Goal: Task Accomplishment & Management: Complete application form

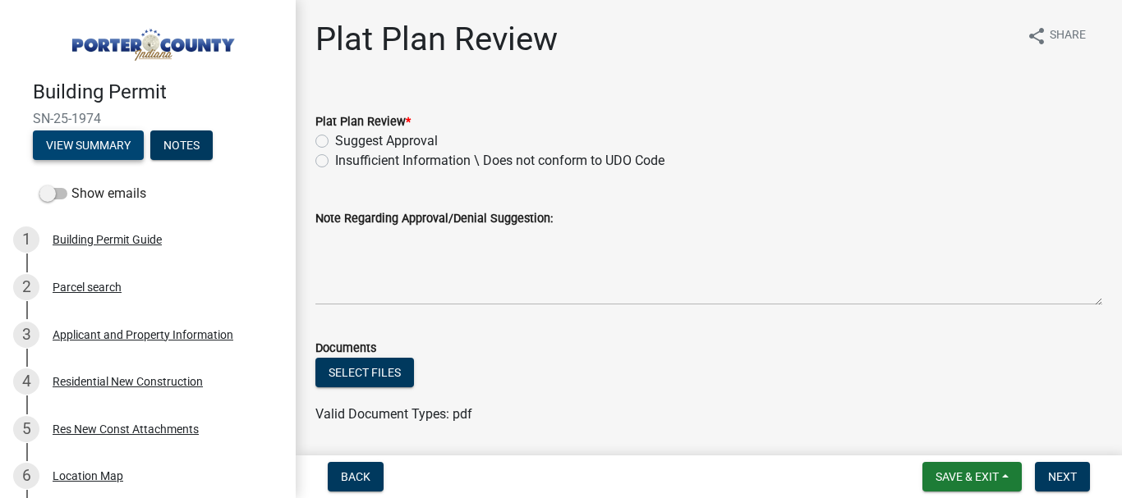
click at [90, 146] on button "View Summary" at bounding box center [88, 146] width 111 height 30
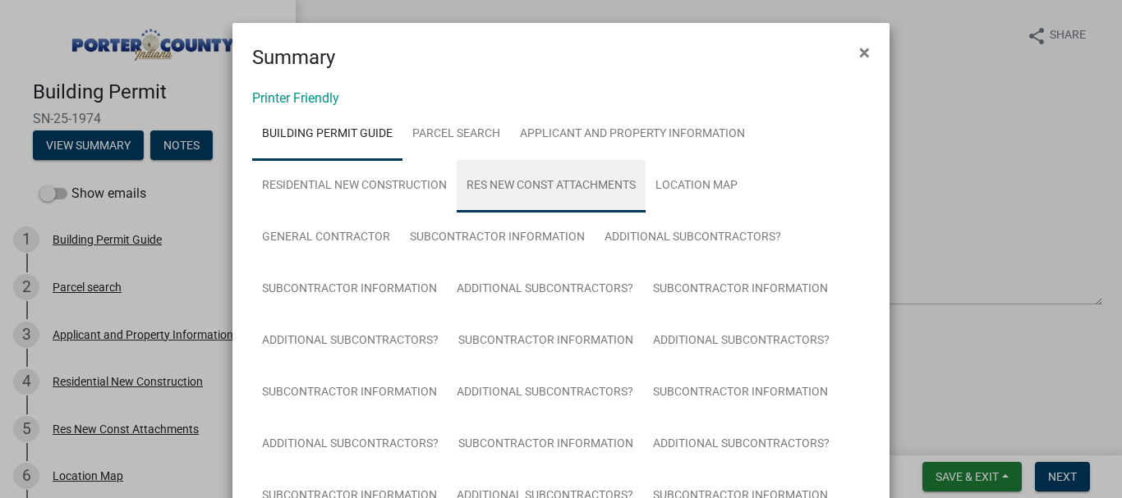
click at [528, 186] on link "Res New Const Attachments" at bounding box center [551, 186] width 189 height 53
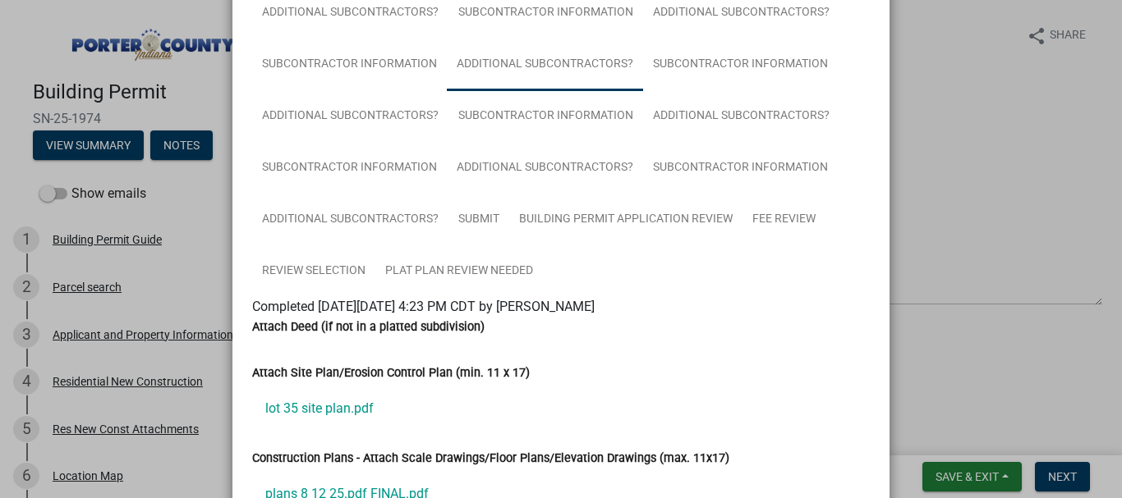
scroll to position [411, 0]
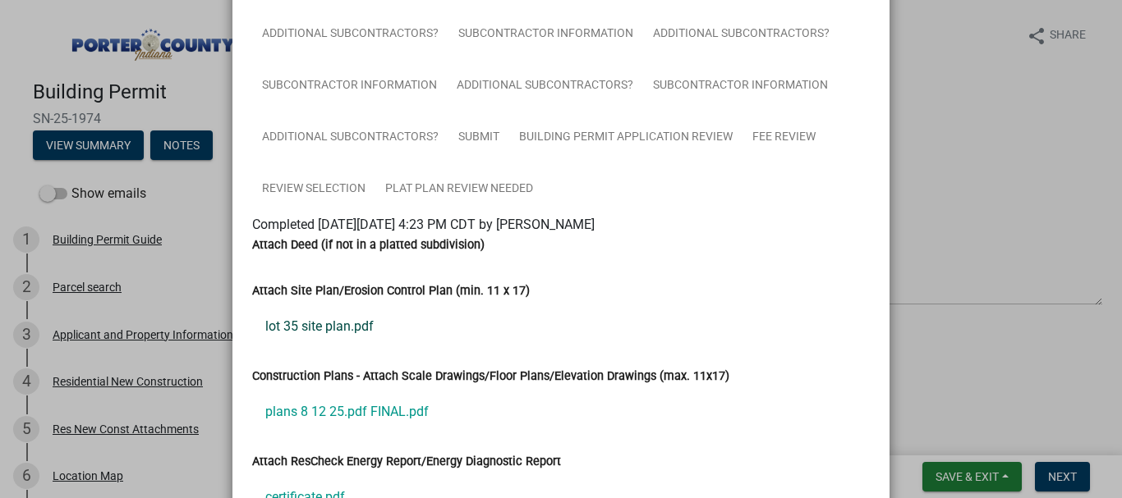
click at [328, 325] on link "lot 35 site plan.pdf" at bounding box center [561, 326] width 618 height 39
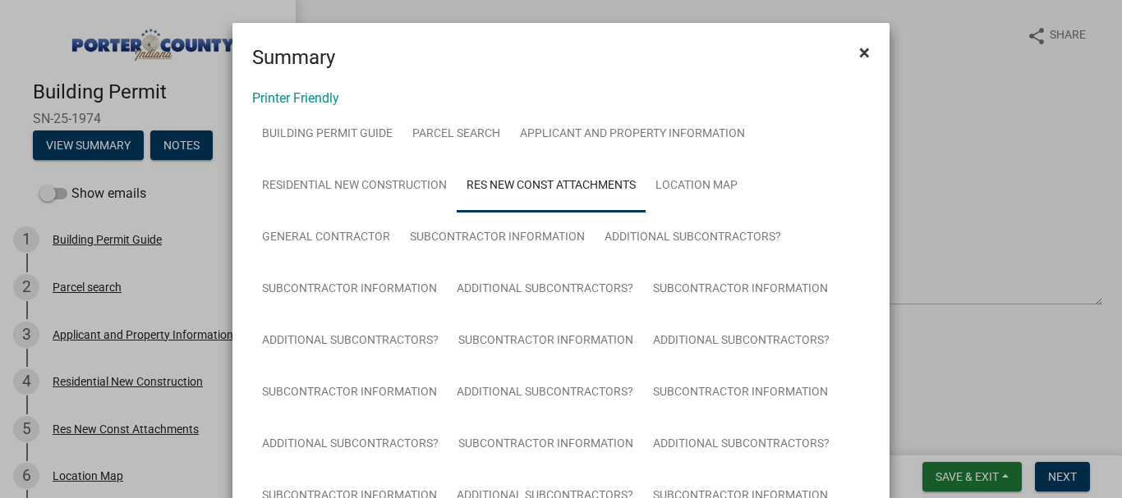
click at [861, 51] on span "×" at bounding box center [864, 52] width 11 height 23
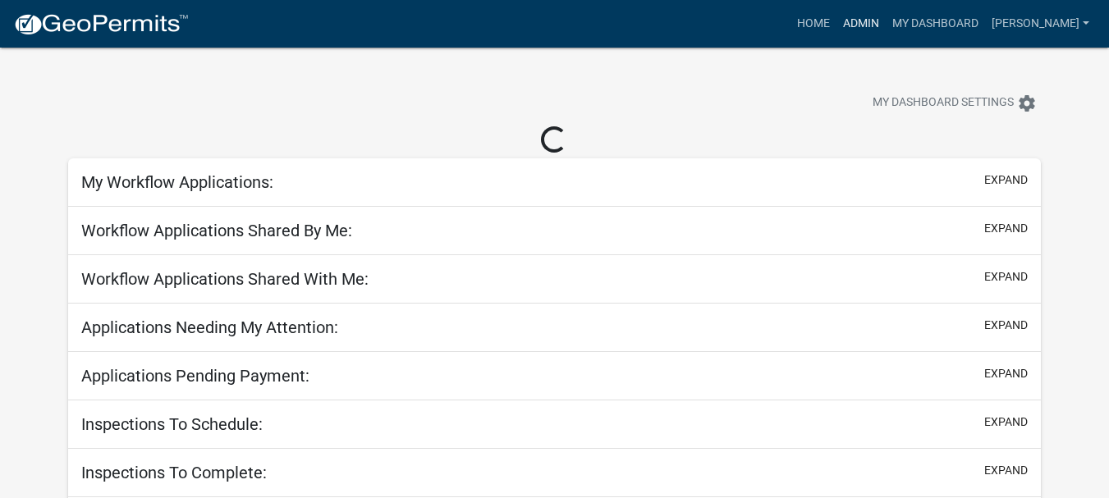
click at [886, 23] on link "Admin" at bounding box center [861, 23] width 49 height 31
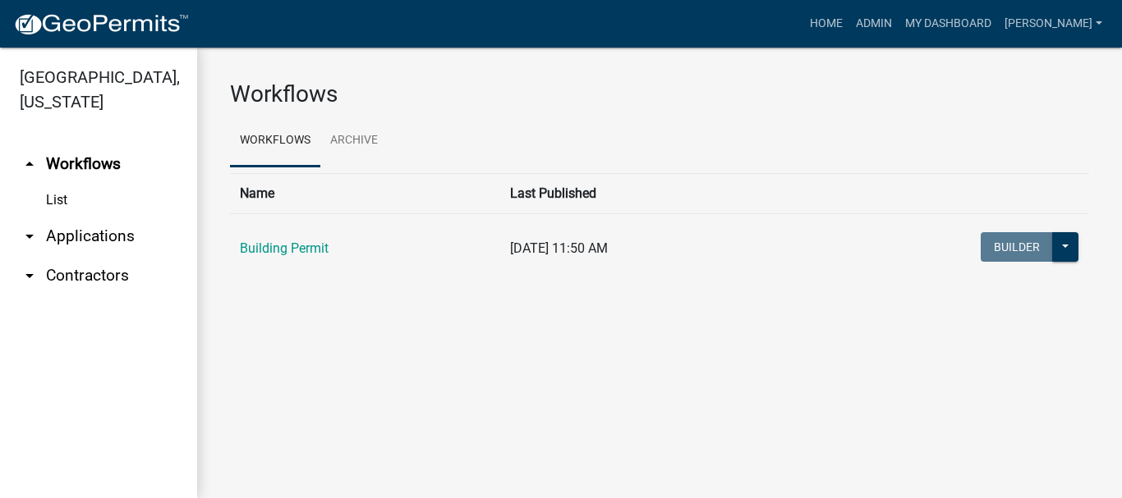
click at [95, 217] on link "arrow_drop_down Applications" at bounding box center [98, 236] width 197 height 39
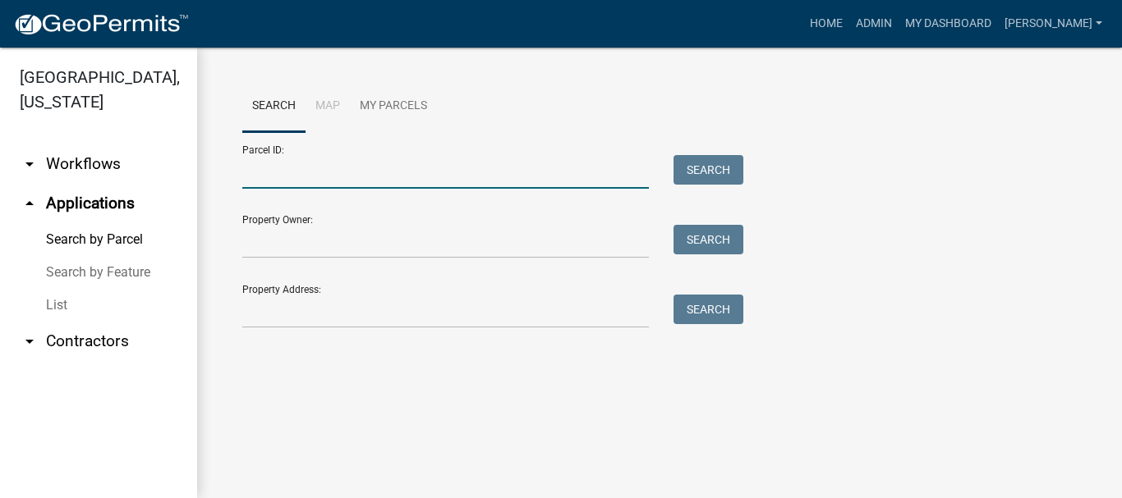
click at [275, 175] on input "Parcel ID:" at bounding box center [445, 172] width 406 height 34
paste input "64-09-17-327-001.000-019"
type input "64-09-17-327-001.000-019"
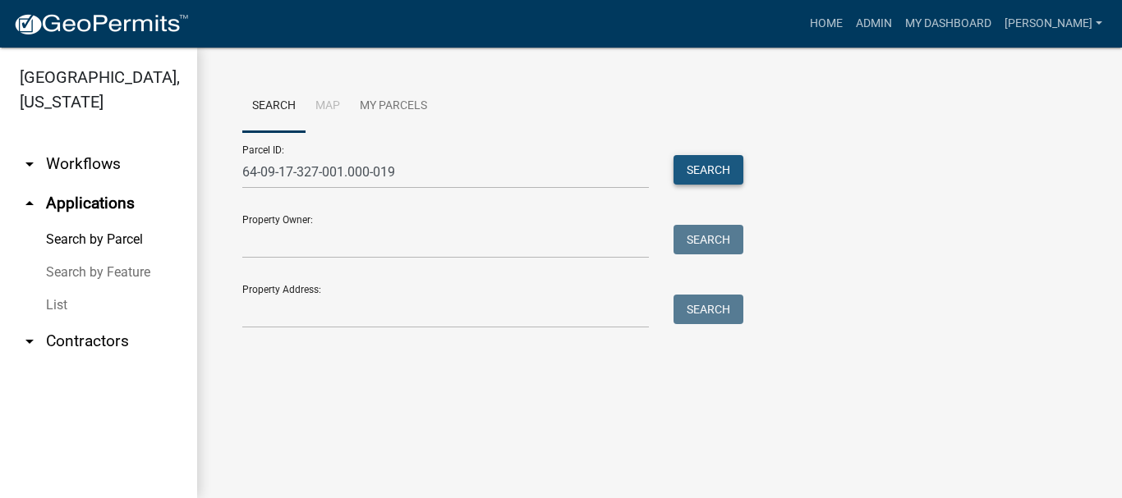
click at [693, 172] on button "Search" at bounding box center [708, 170] width 70 height 30
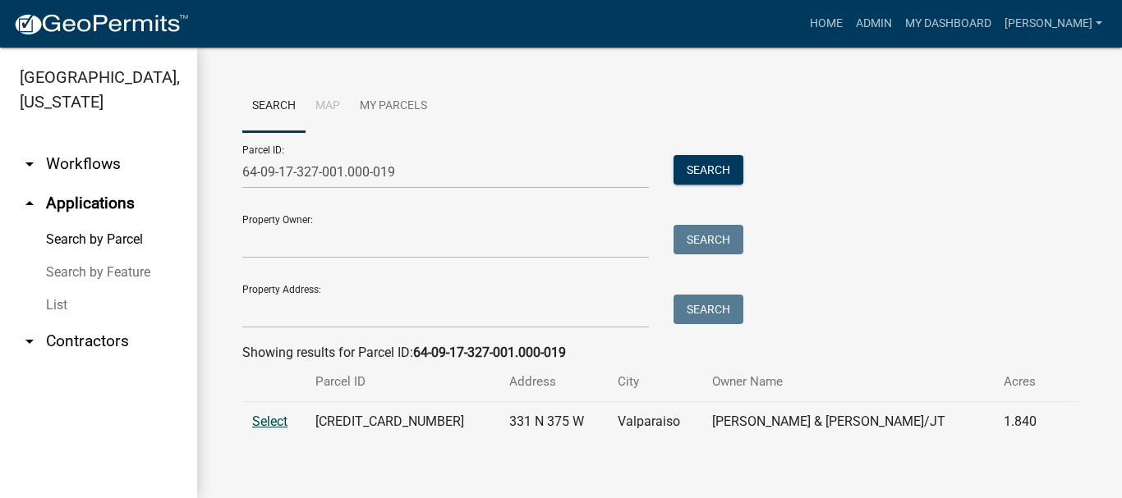
click at [273, 425] on span "Select" at bounding box center [269, 422] width 35 height 16
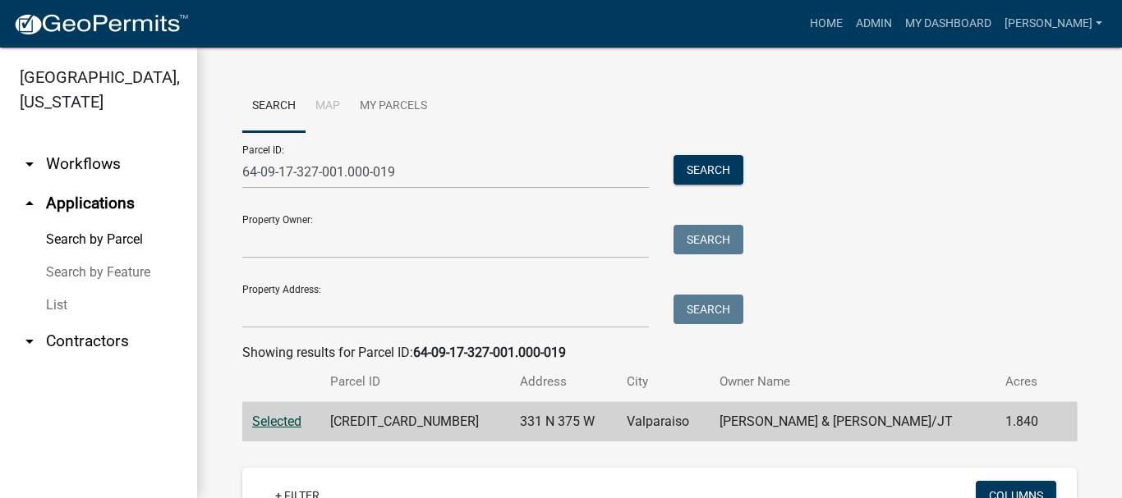
scroll to position [192, 0]
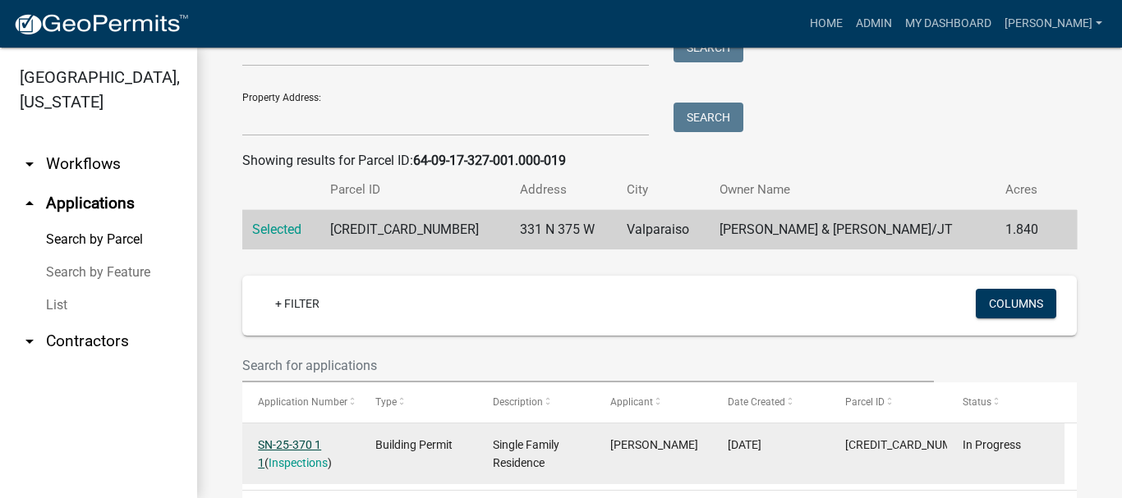
click at [288, 444] on link "SN-25-370 1 1" at bounding box center [289, 455] width 63 height 32
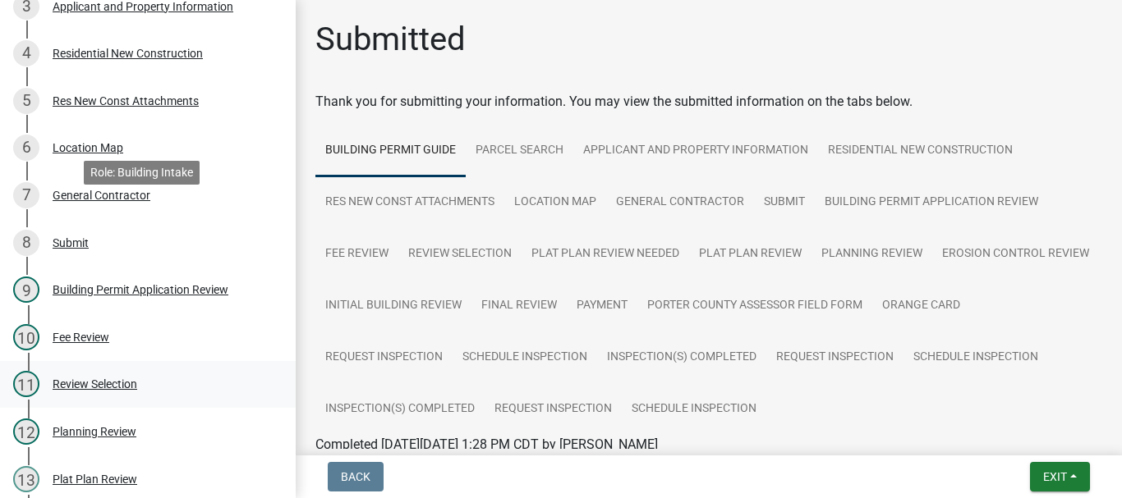
scroll to position [575, 0]
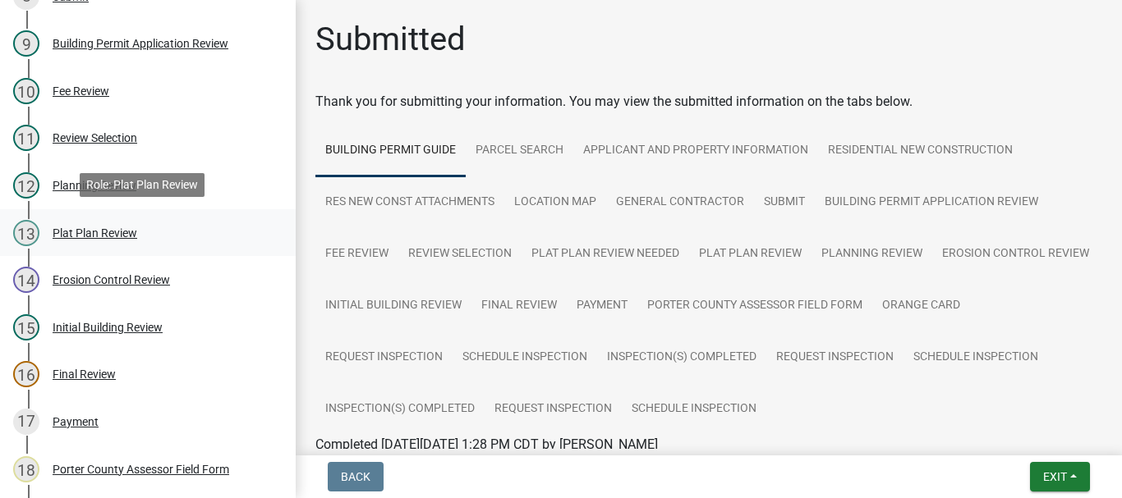
click at [87, 232] on div "Plat Plan Review" at bounding box center [95, 232] width 85 height 11
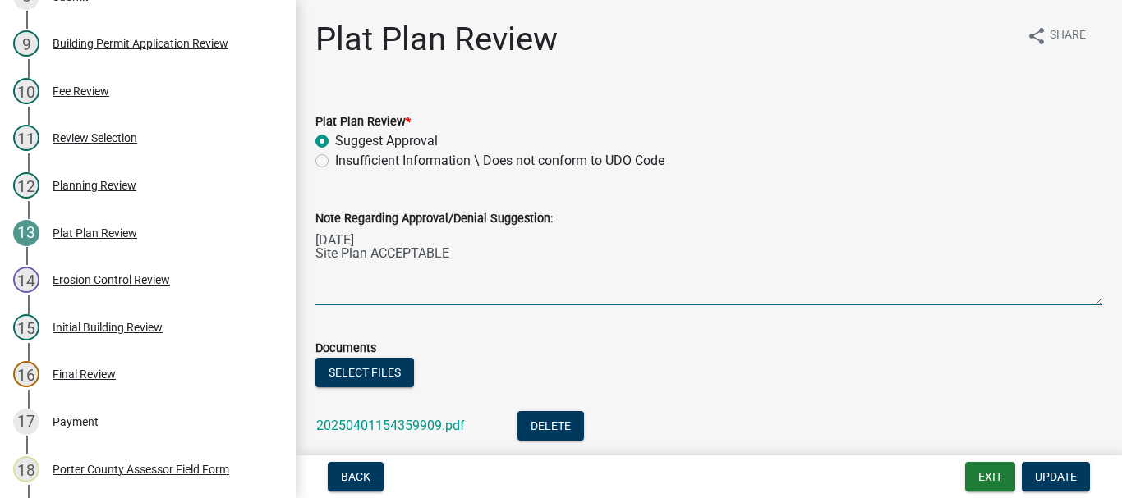
click at [322, 272] on textarea "04/01/2025 Site Plan ACCEPTABLE" at bounding box center [708, 266] width 787 height 77
click at [459, 254] on textarea "04/01/2025 Site Plan ACCEPTABLE" at bounding box center [708, 266] width 787 height 77
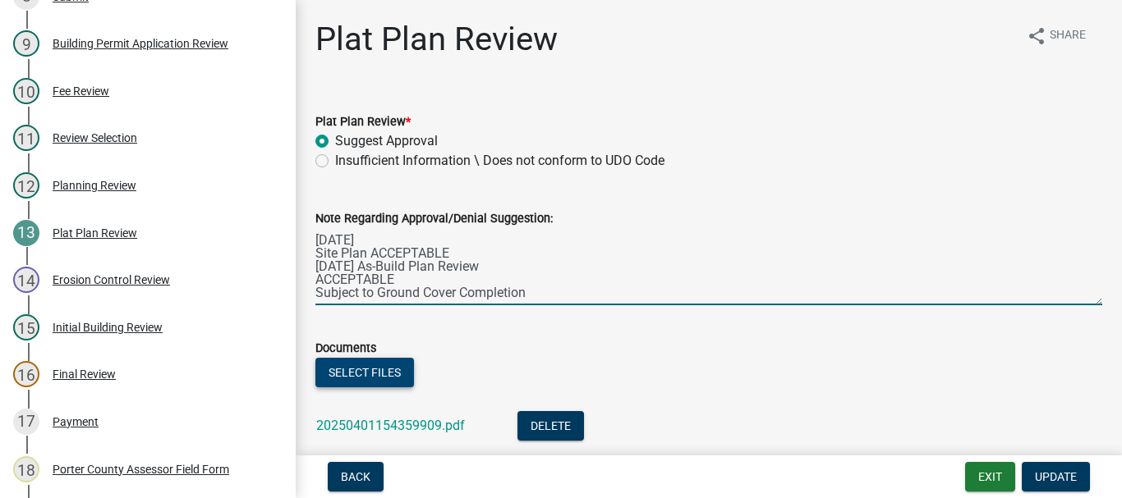
type textarea "04/01/2025 Site Plan ACCEPTABLE 10/09/2025 As-Build Plan Review ACCEPTABLE Subj…"
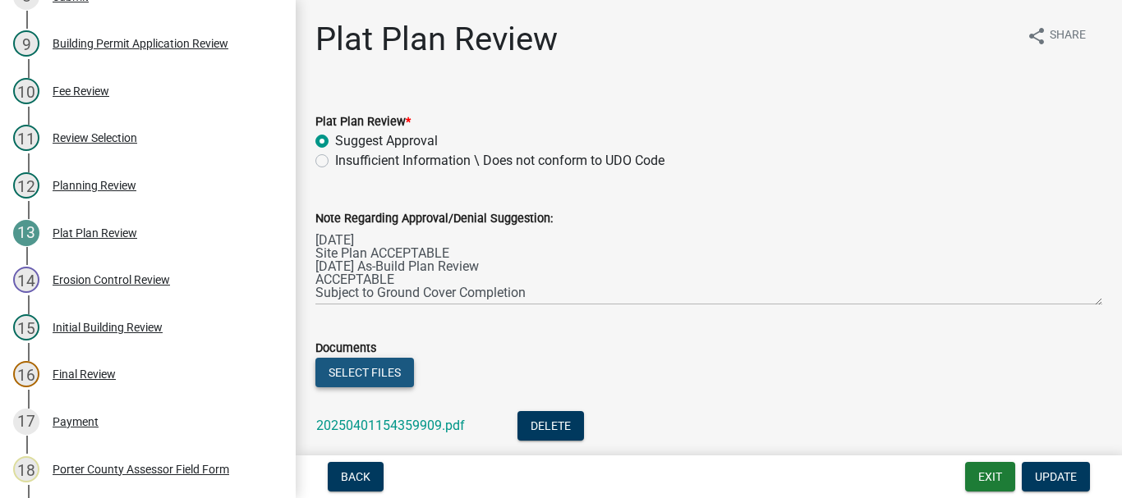
click at [365, 378] on button "Select files" at bounding box center [364, 373] width 99 height 30
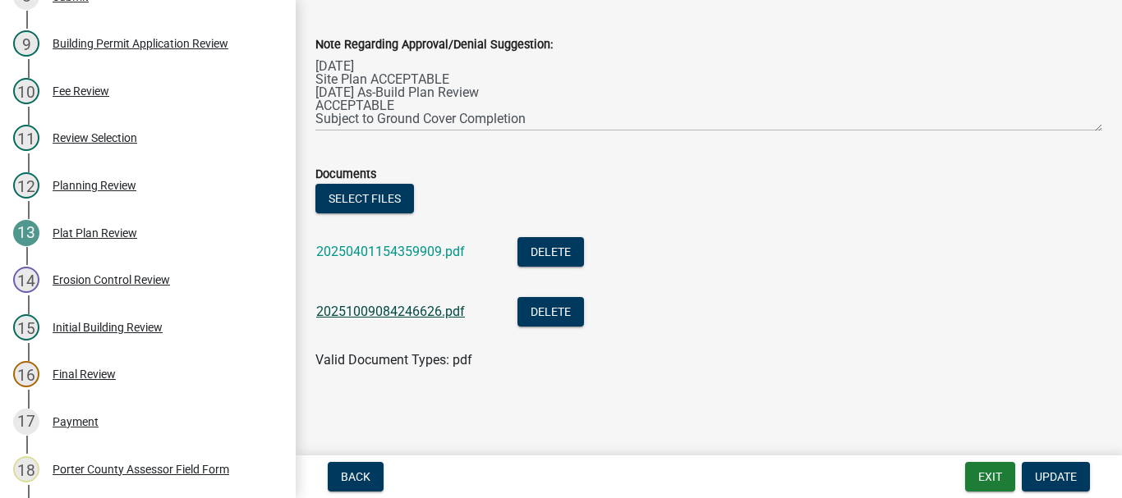
click at [407, 315] on link "20251009084246626.pdf" at bounding box center [390, 312] width 149 height 16
click at [1053, 485] on button "Update" at bounding box center [1056, 477] width 68 height 30
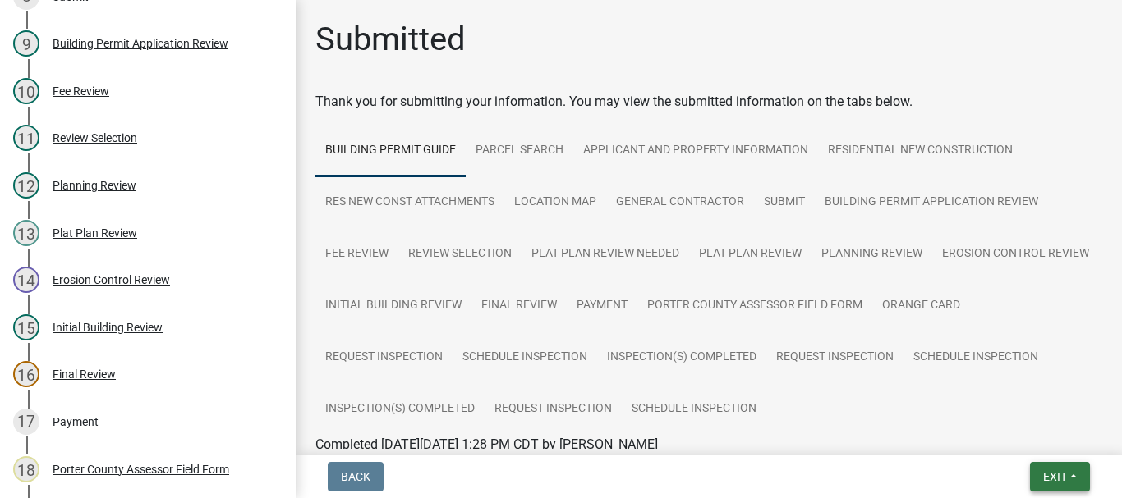
click at [1040, 470] on button "Exit" at bounding box center [1060, 477] width 60 height 30
click at [1013, 437] on button "Save & Exit" at bounding box center [1023, 434] width 131 height 39
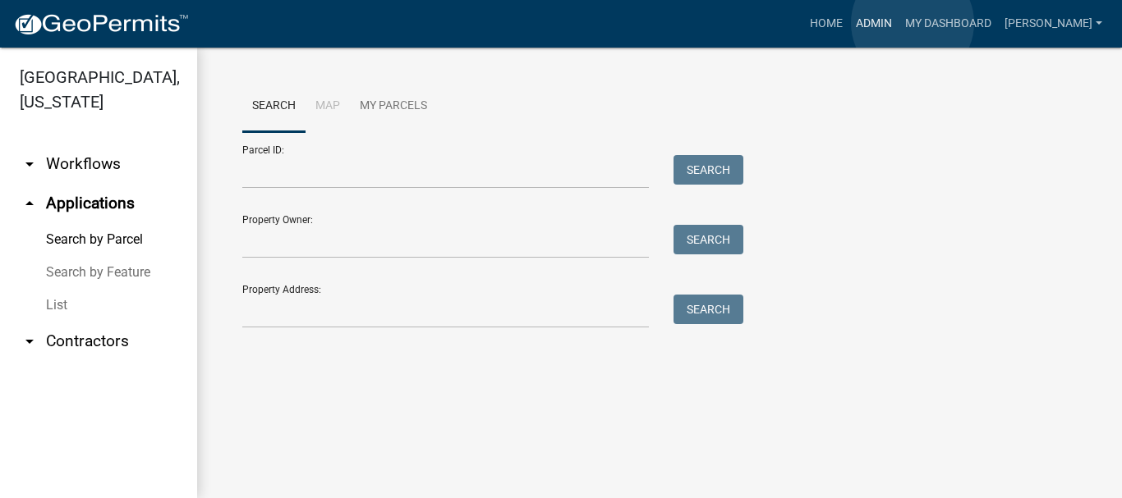
click at [898, 23] on link "Admin" at bounding box center [873, 23] width 49 height 31
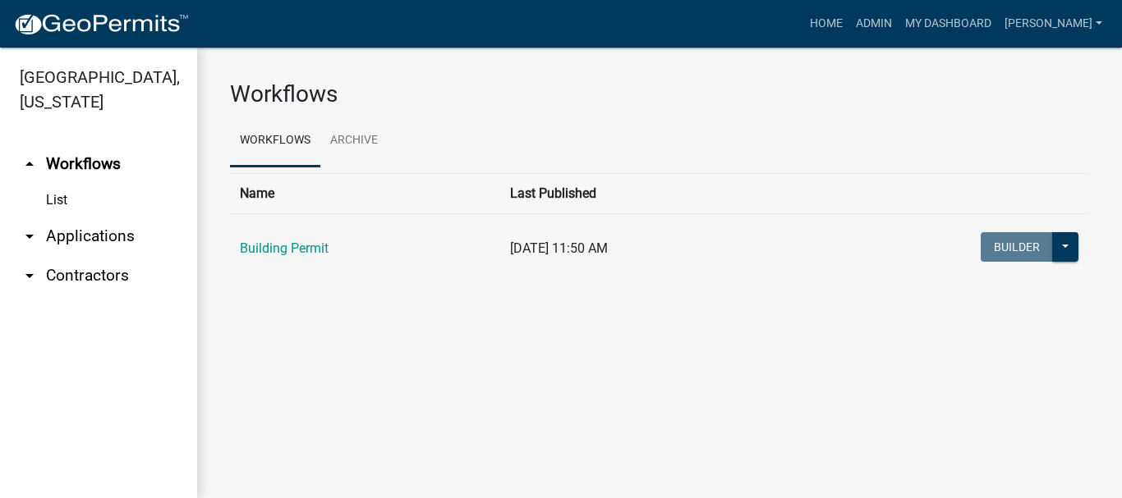
click at [112, 217] on link "arrow_drop_down Applications" at bounding box center [98, 236] width 197 height 39
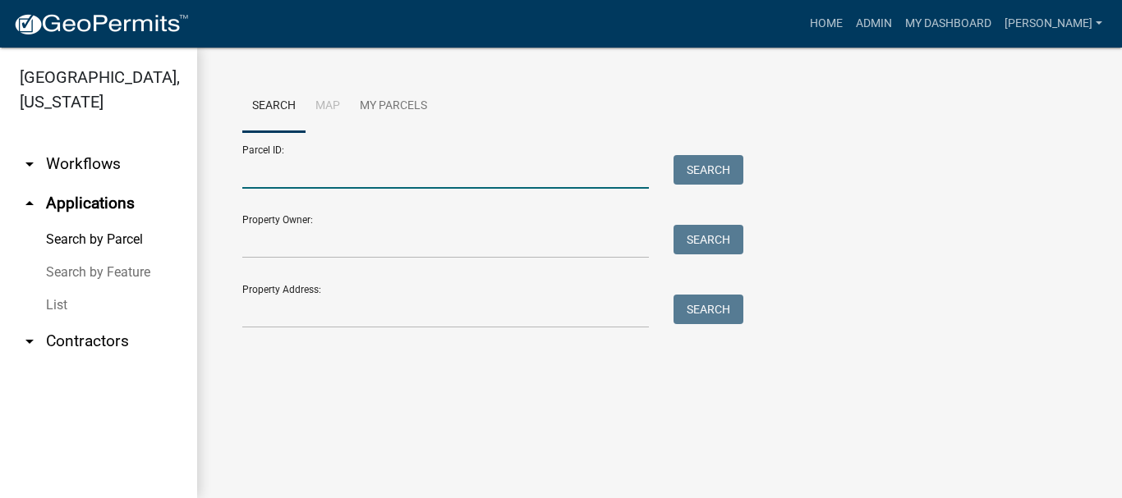
click at [282, 170] on input "Parcel ID:" at bounding box center [445, 172] width 406 height 34
paste input "64-11-10-201-002.000-028"
type input "64-11-10-201-002.000-028"
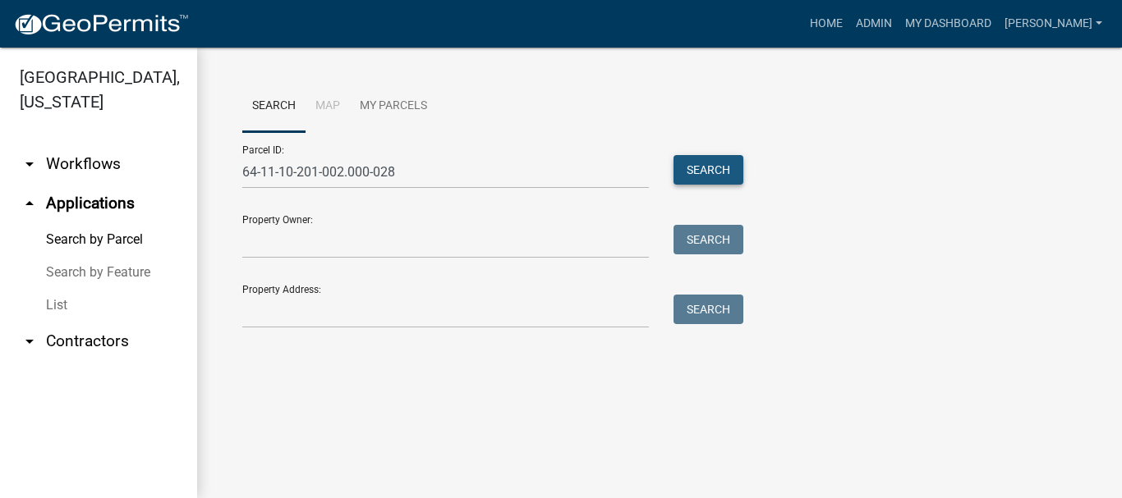
drag, startPoint x: 715, startPoint y: 168, endPoint x: 583, endPoint y: 246, distance: 153.1
click at [715, 169] on button "Search" at bounding box center [708, 170] width 70 height 30
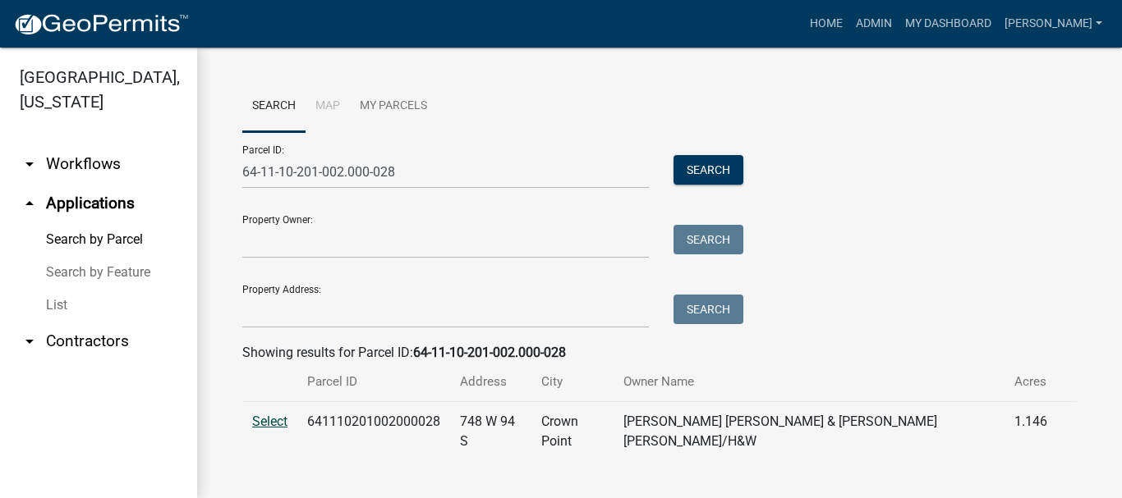
click at [274, 425] on span "Select" at bounding box center [269, 422] width 35 height 16
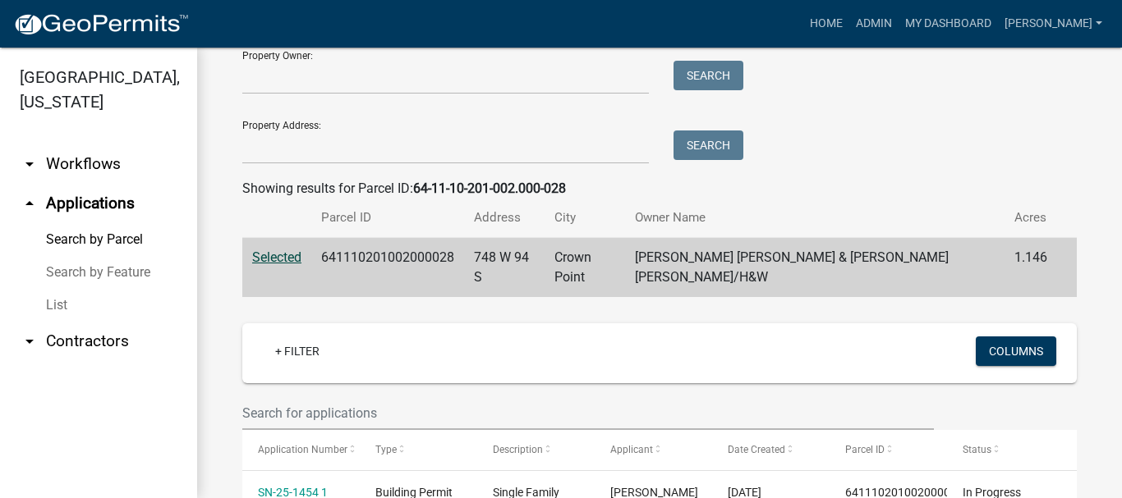
scroll to position [246, 0]
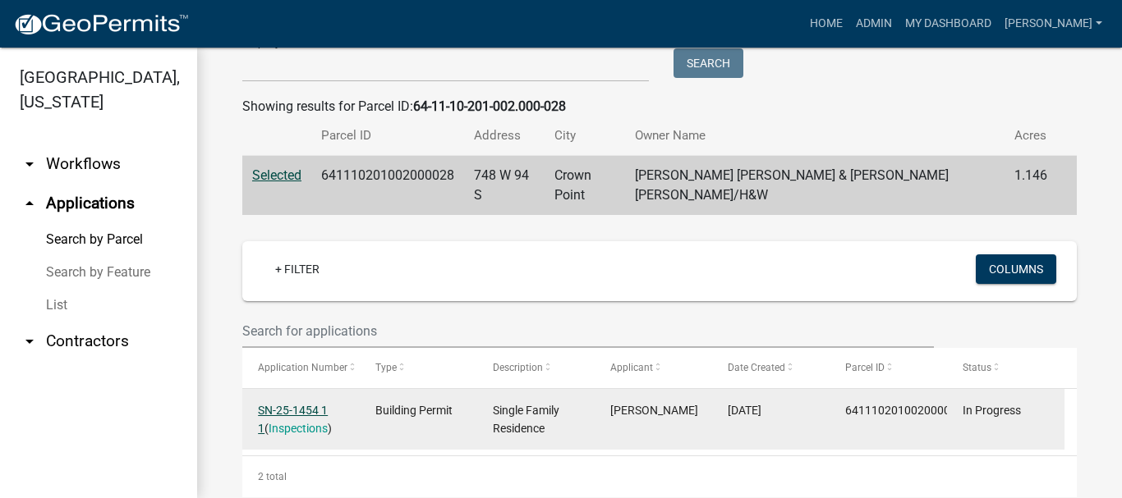
click at [297, 404] on link "SN-25-1454 1 1" at bounding box center [293, 420] width 70 height 32
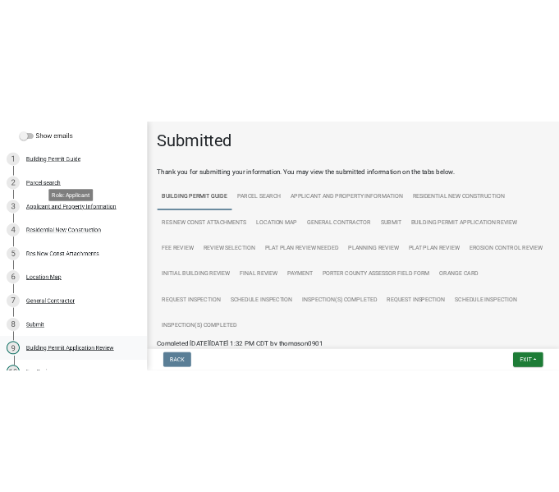
scroll to position [328, 0]
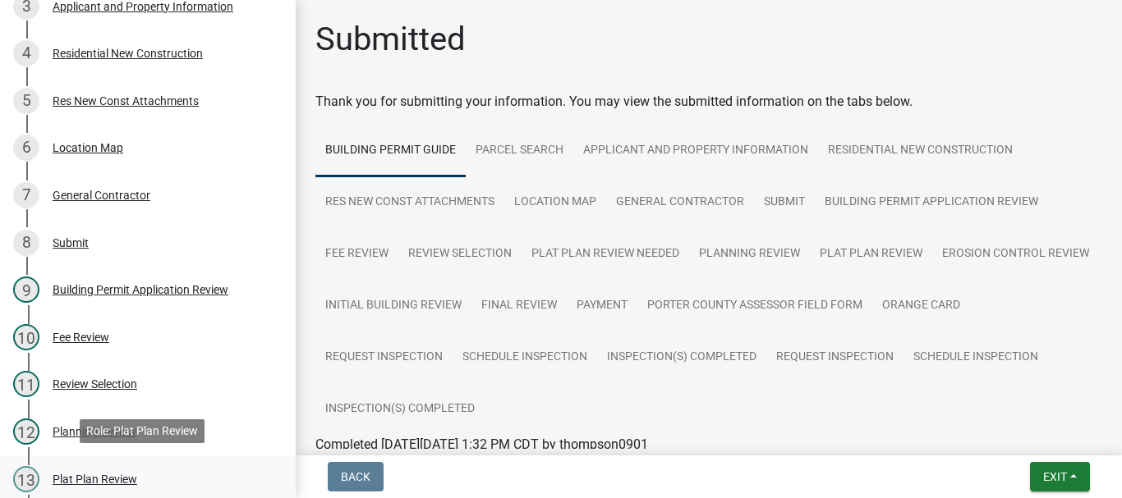
click at [89, 480] on div "Plat Plan Review" at bounding box center [95, 479] width 85 height 11
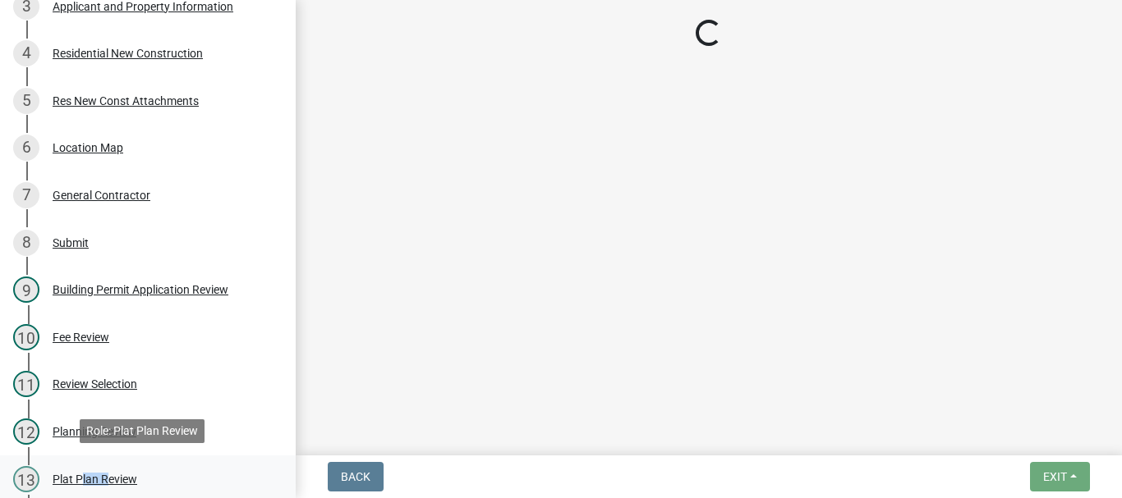
click at [89, 480] on div "Plat Plan Review" at bounding box center [95, 479] width 85 height 11
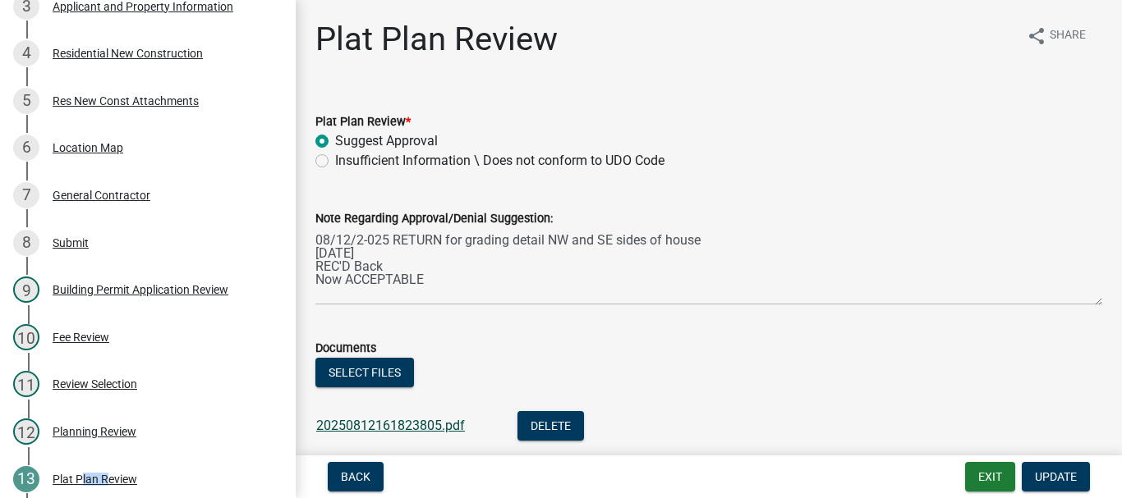
drag, startPoint x: 356, startPoint y: 425, endPoint x: 327, endPoint y: 424, distance: 28.8
click at [327, 424] on link "20250812161823805.pdf" at bounding box center [390, 426] width 149 height 16
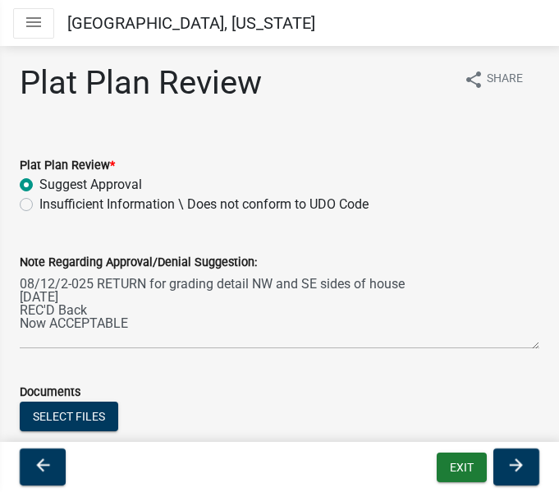
scroll to position [82, 0]
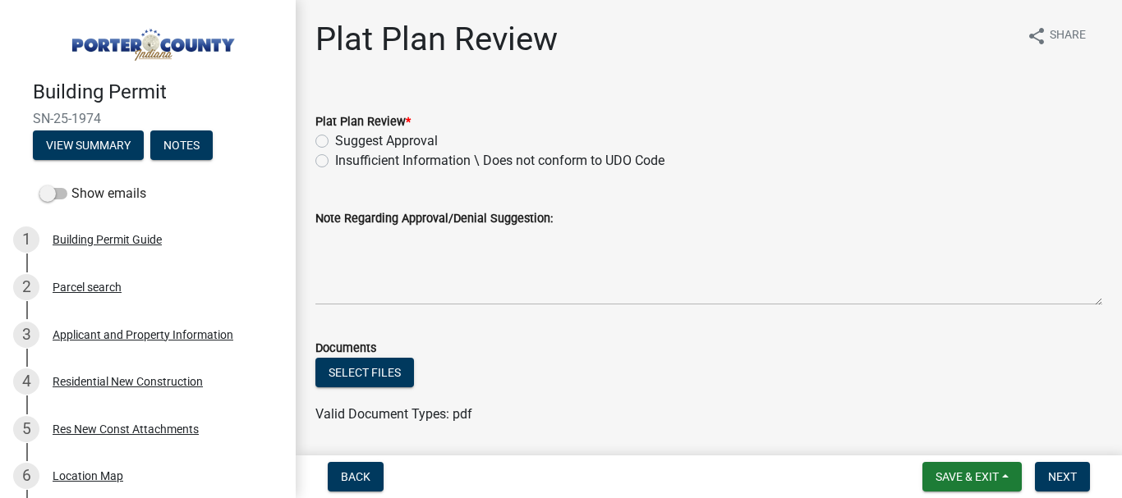
drag, startPoint x: 318, startPoint y: 143, endPoint x: 322, endPoint y: 153, distance: 10.7
click at [335, 144] on label "Suggest Approval" at bounding box center [386, 141] width 103 height 20
click at [335, 142] on input "Suggest Approval" at bounding box center [340, 136] width 11 height 11
radio input "true"
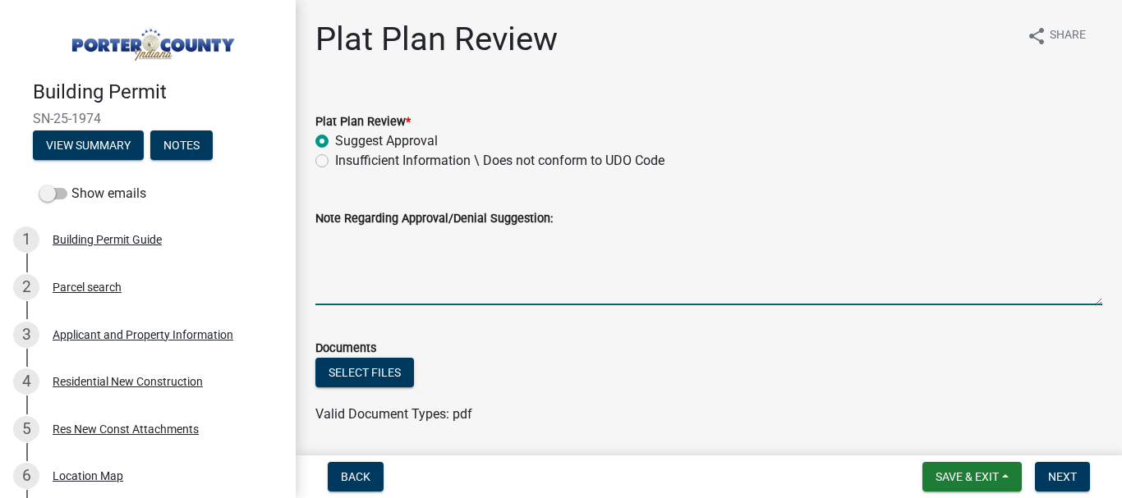
click at [325, 232] on textarea "Note Regarding Approval/Denial Suggestion:" at bounding box center [708, 266] width 787 height 77
type textarea "[DATE] Site Plan ACCEPTABLE"
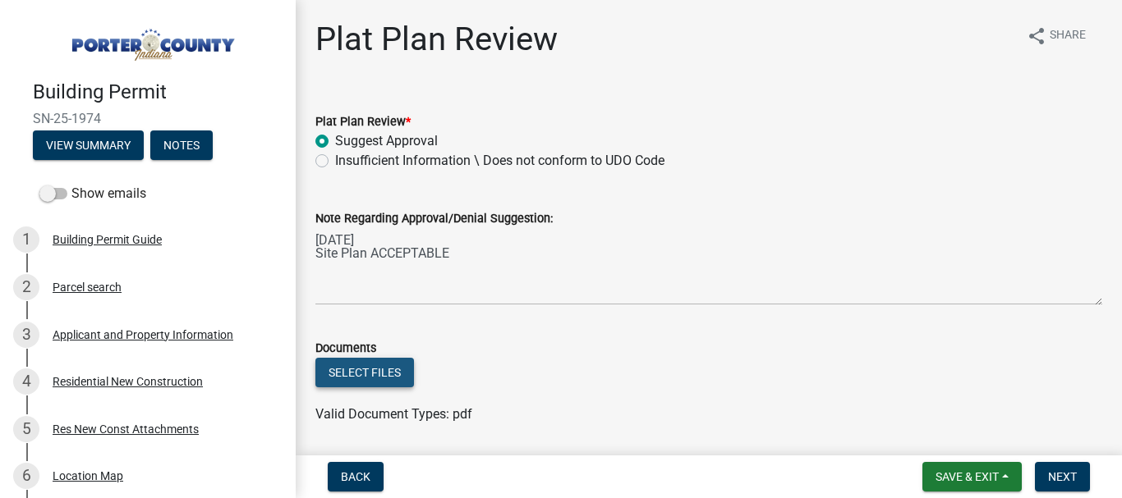
click at [357, 377] on button "Select files" at bounding box center [364, 373] width 99 height 30
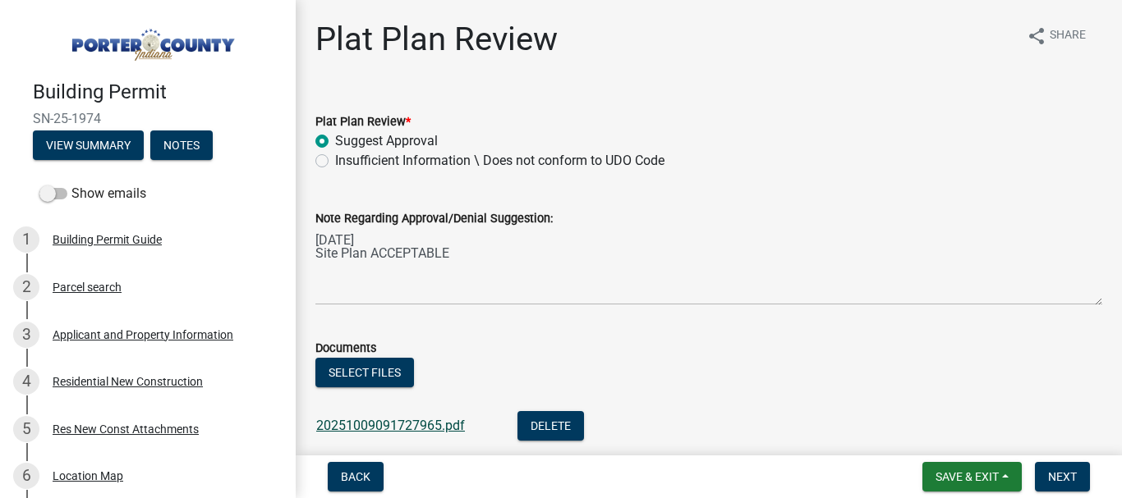
click at [413, 424] on link "20251009091727965.pdf" at bounding box center [390, 426] width 149 height 16
click at [1063, 475] on span "Next" at bounding box center [1062, 477] width 29 height 13
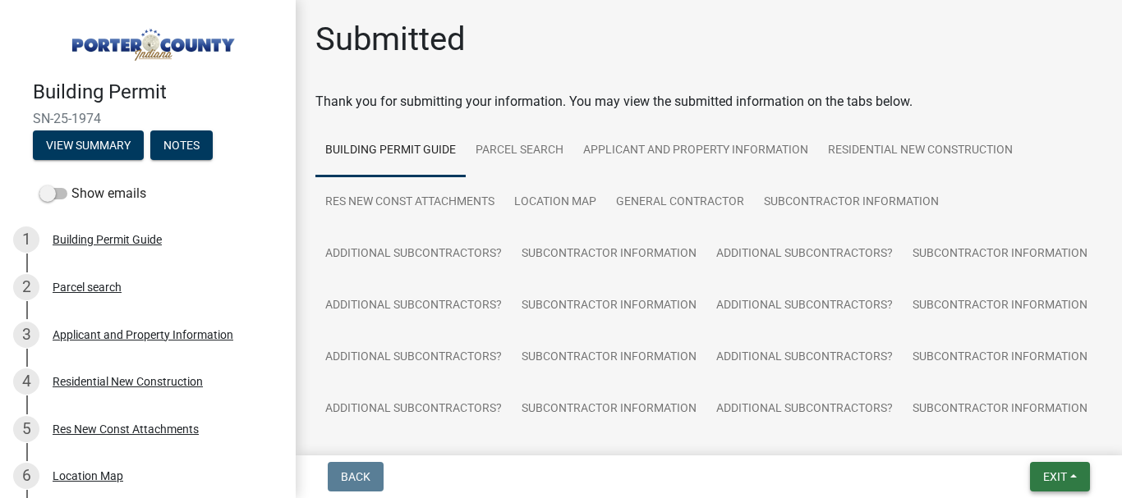
click at [1062, 481] on span "Exit" at bounding box center [1055, 477] width 24 height 13
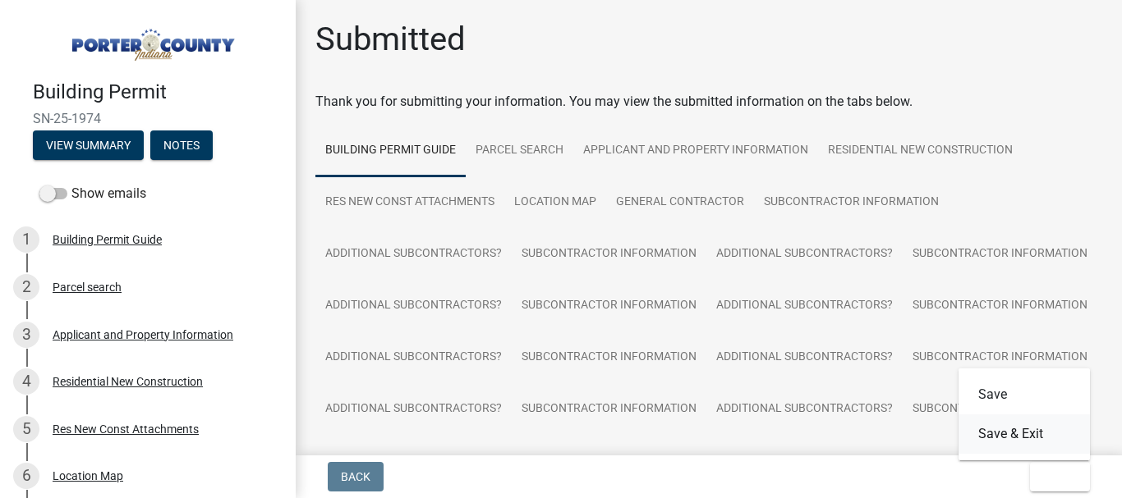
click at [1013, 433] on button "Save & Exit" at bounding box center [1023, 434] width 131 height 39
